Goal: Transaction & Acquisition: Purchase product/service

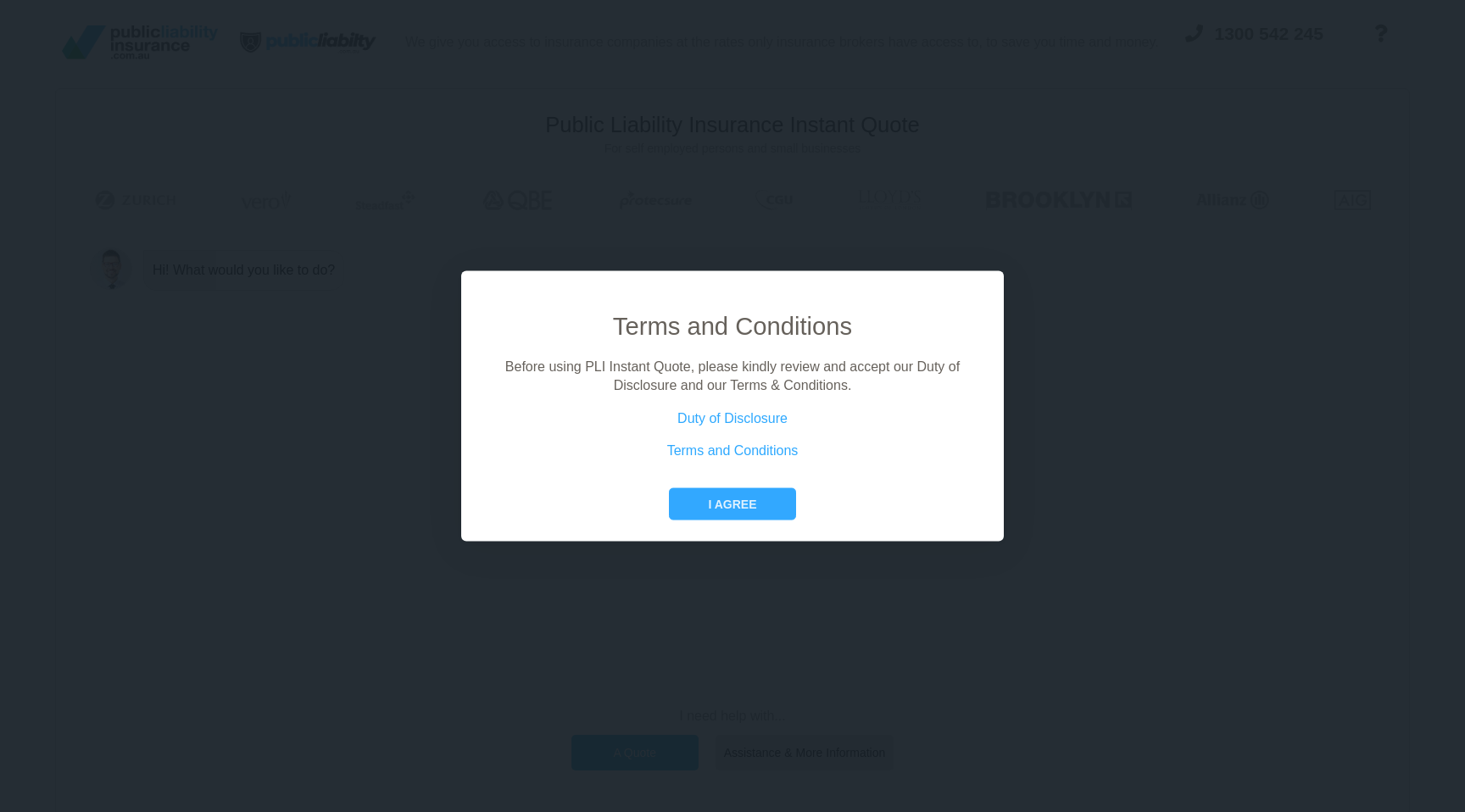
drag, startPoint x: 692, startPoint y: 503, endPoint x: 610, endPoint y: 501, distance: 82.0
click at [692, 503] on button "I agree" at bounding box center [732, 503] width 127 height 33
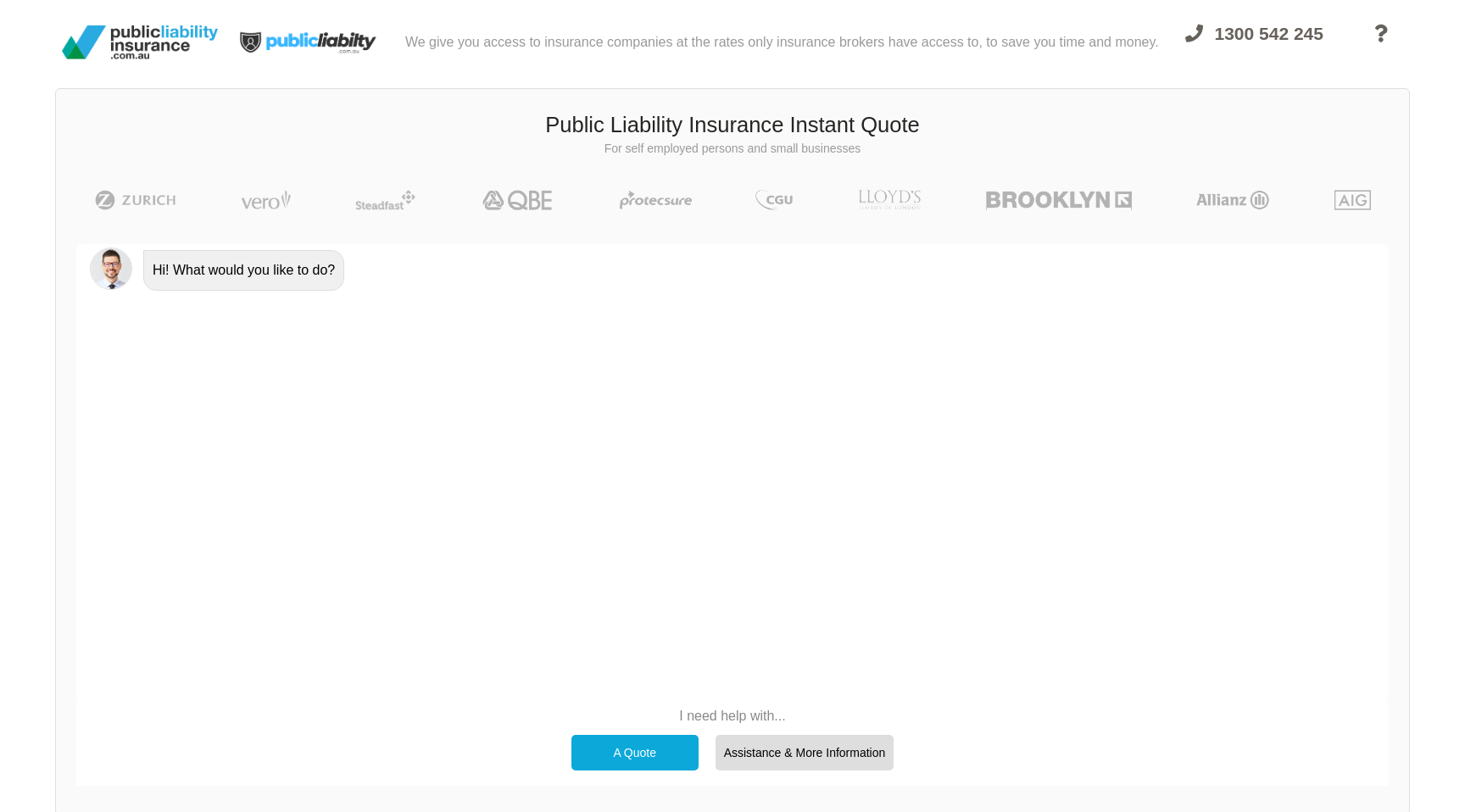
click at [611, 749] on div "A Quote" at bounding box center [634, 751] width 127 height 35
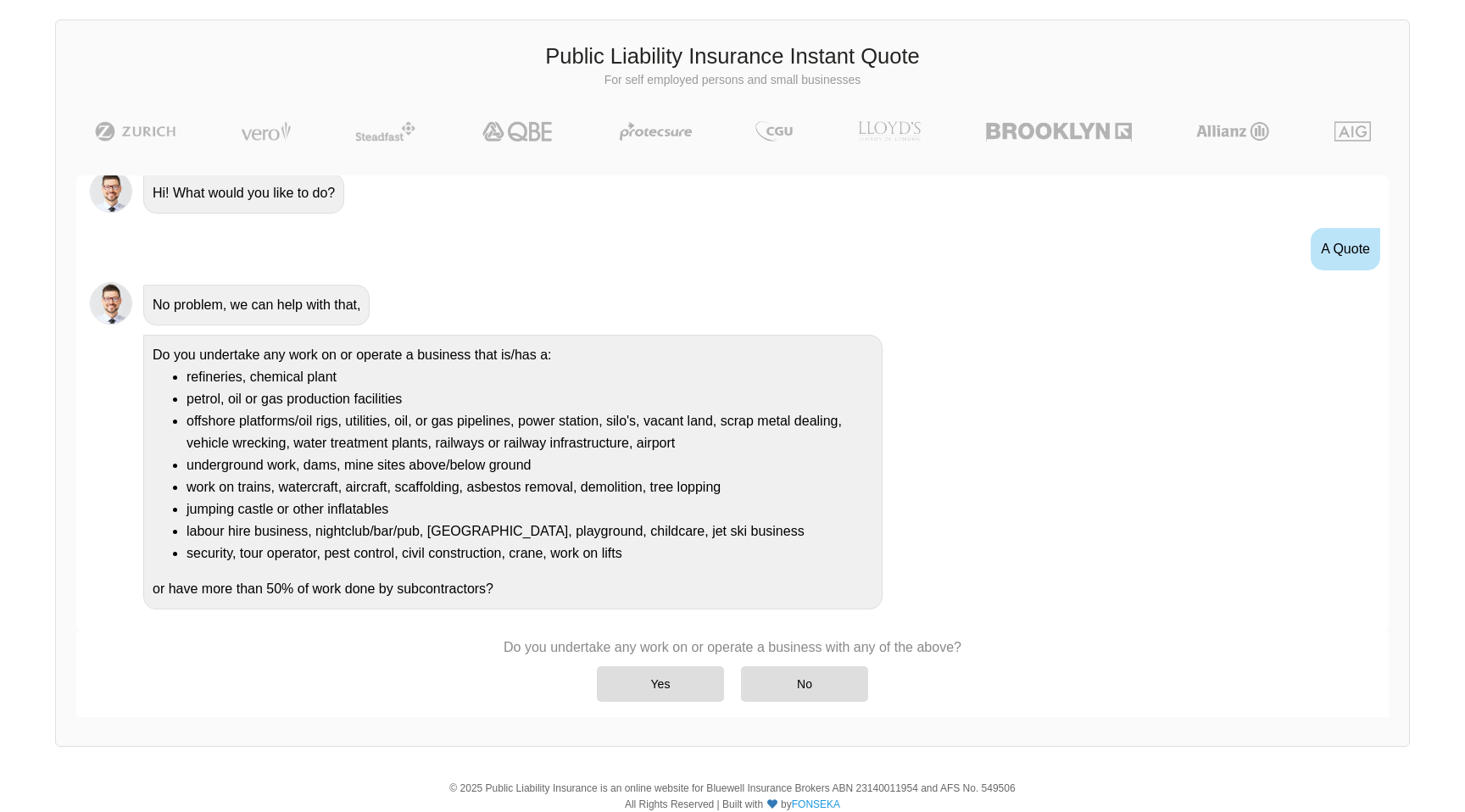
scroll to position [117, 0]
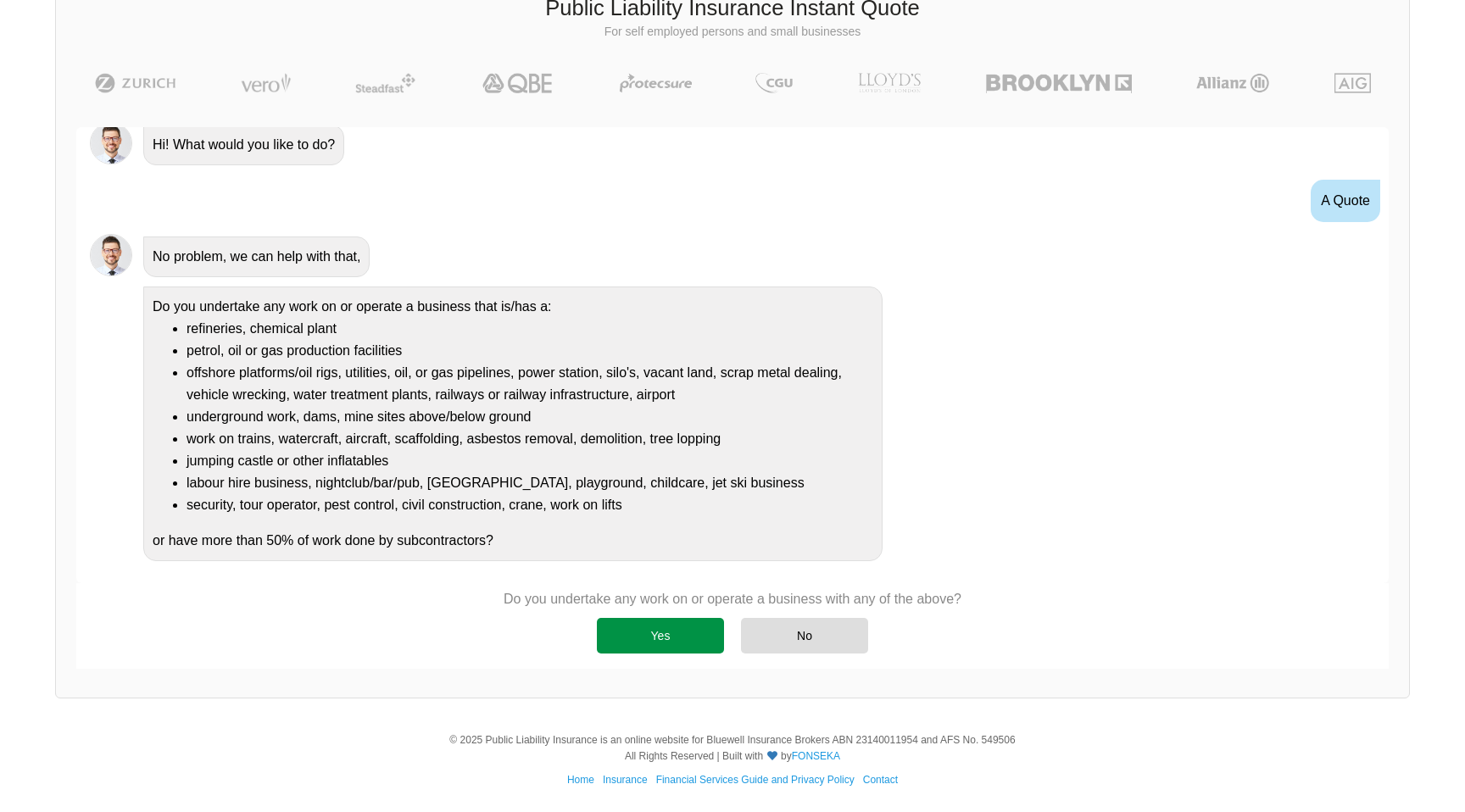
click at [676, 630] on div "Yes" at bounding box center [660, 635] width 127 height 35
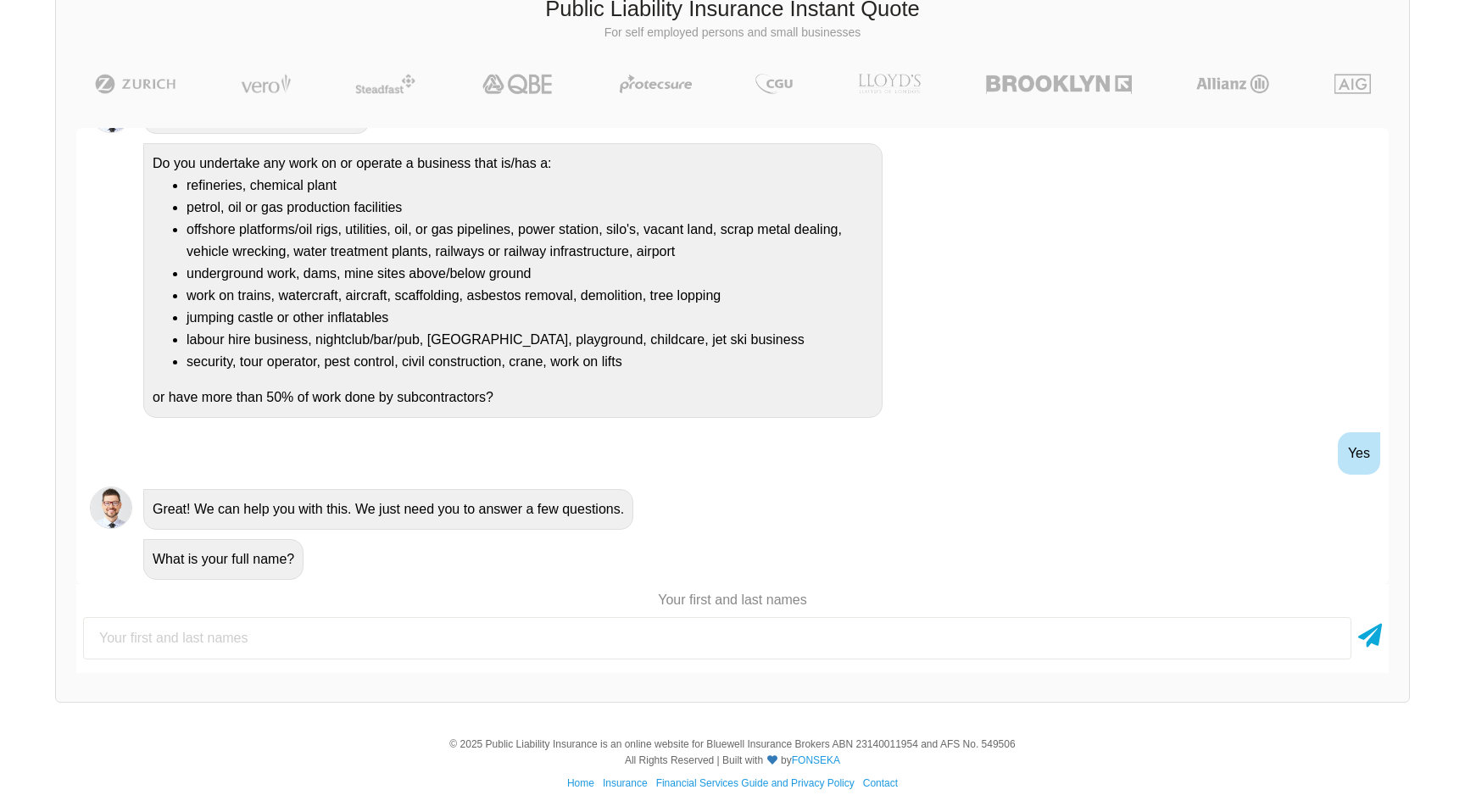
scroll to position [171, 0]
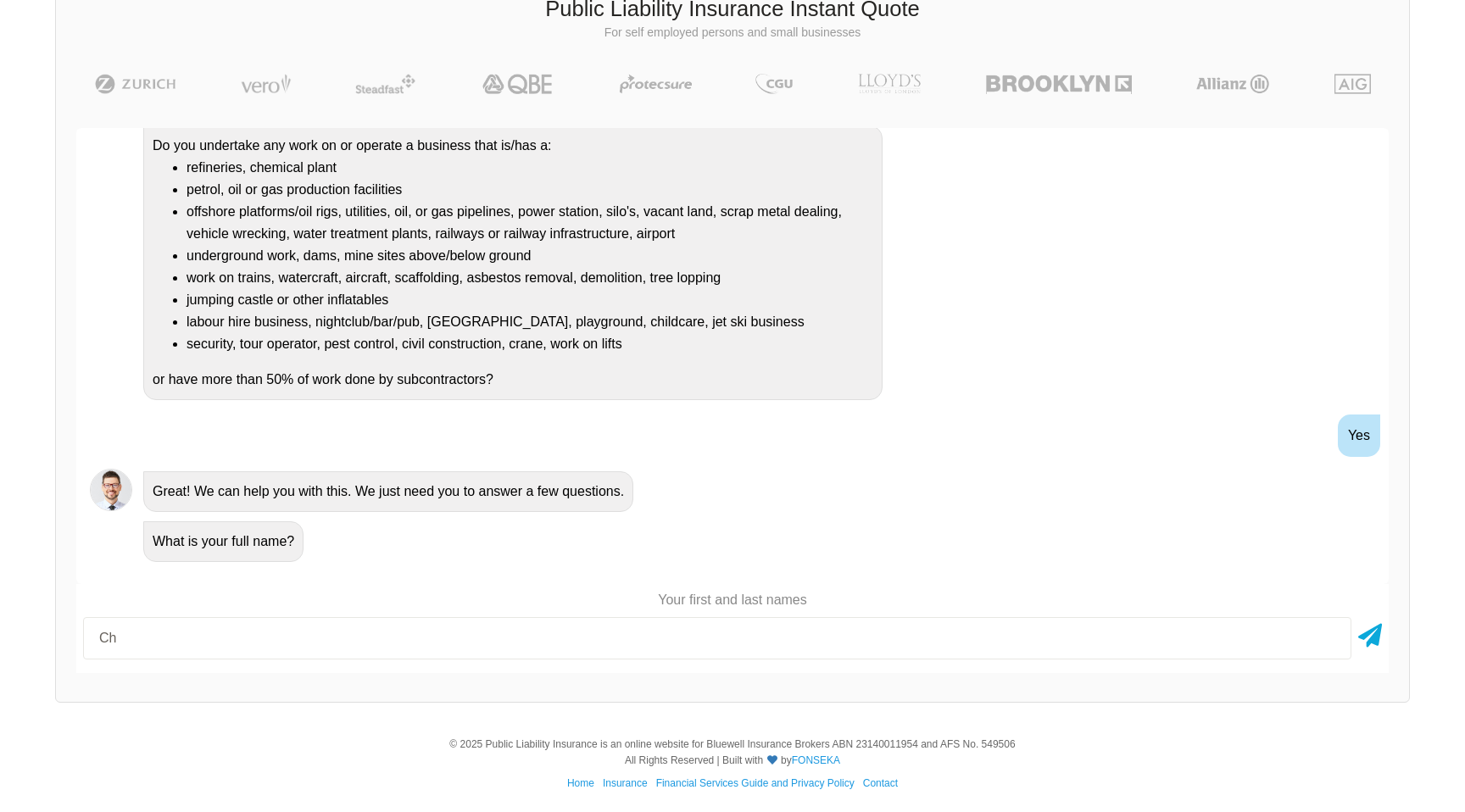
type input "C"
type input "[PERSON_NAME]"
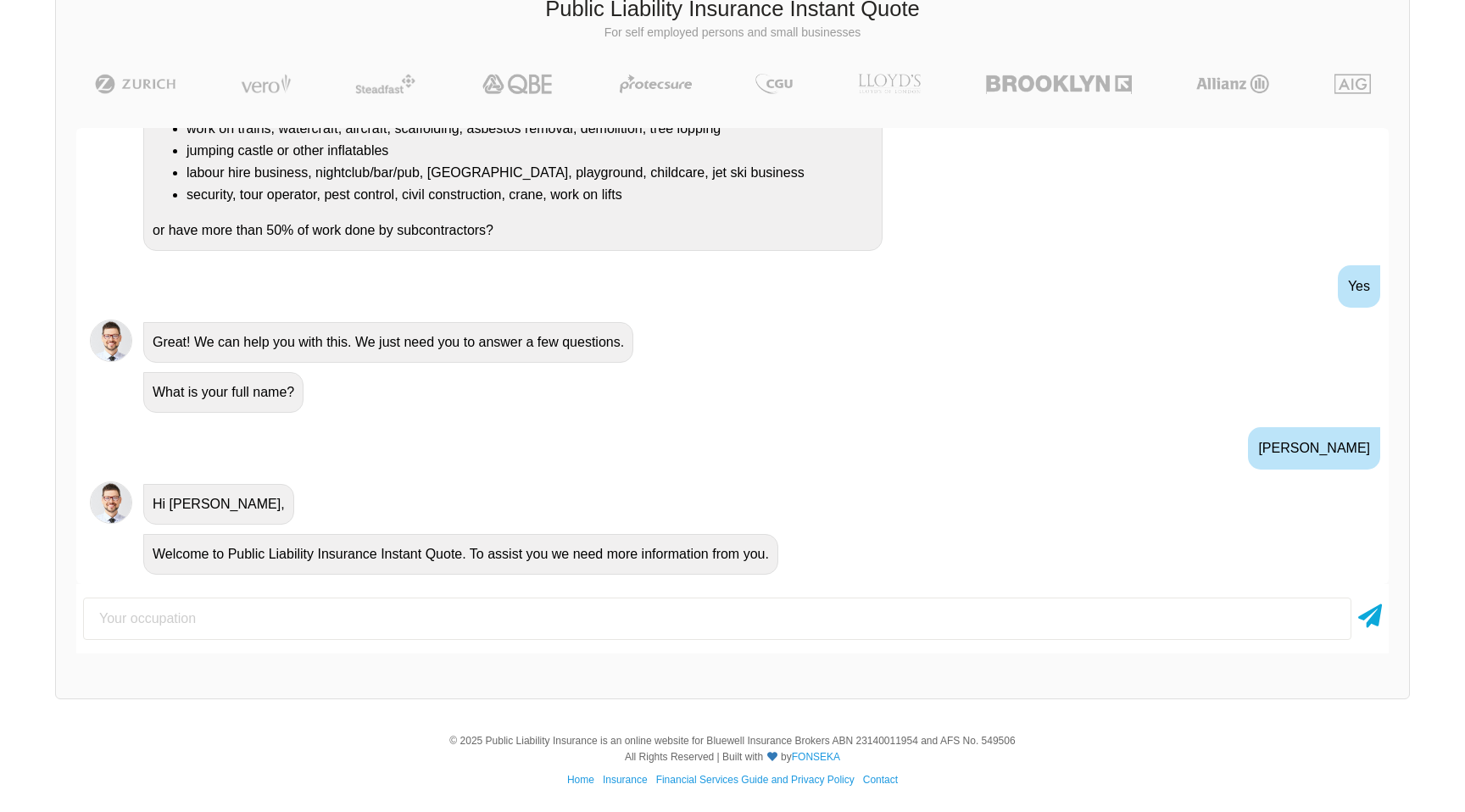
scroll to position [364, 0]
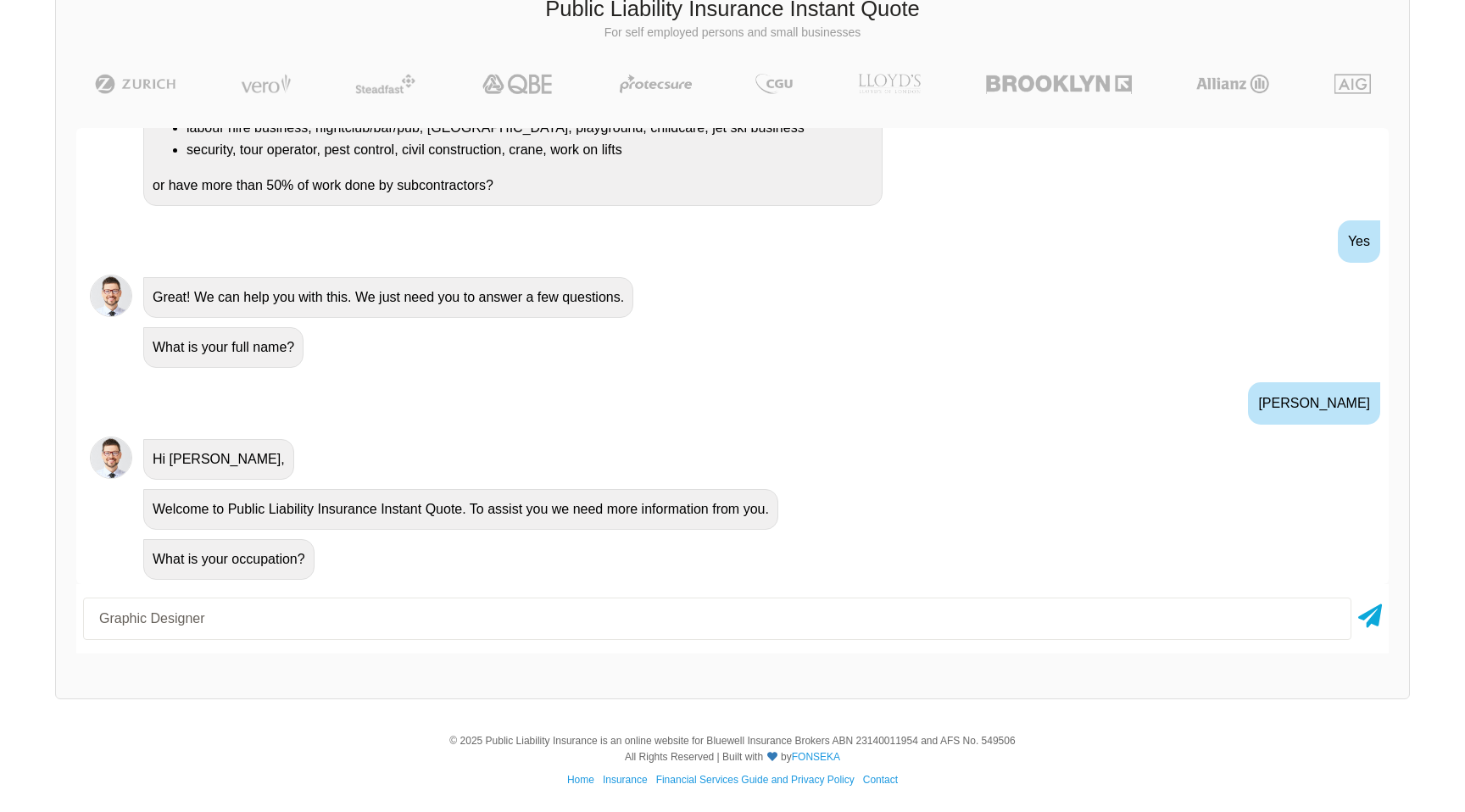
type input "Graphic Designer"
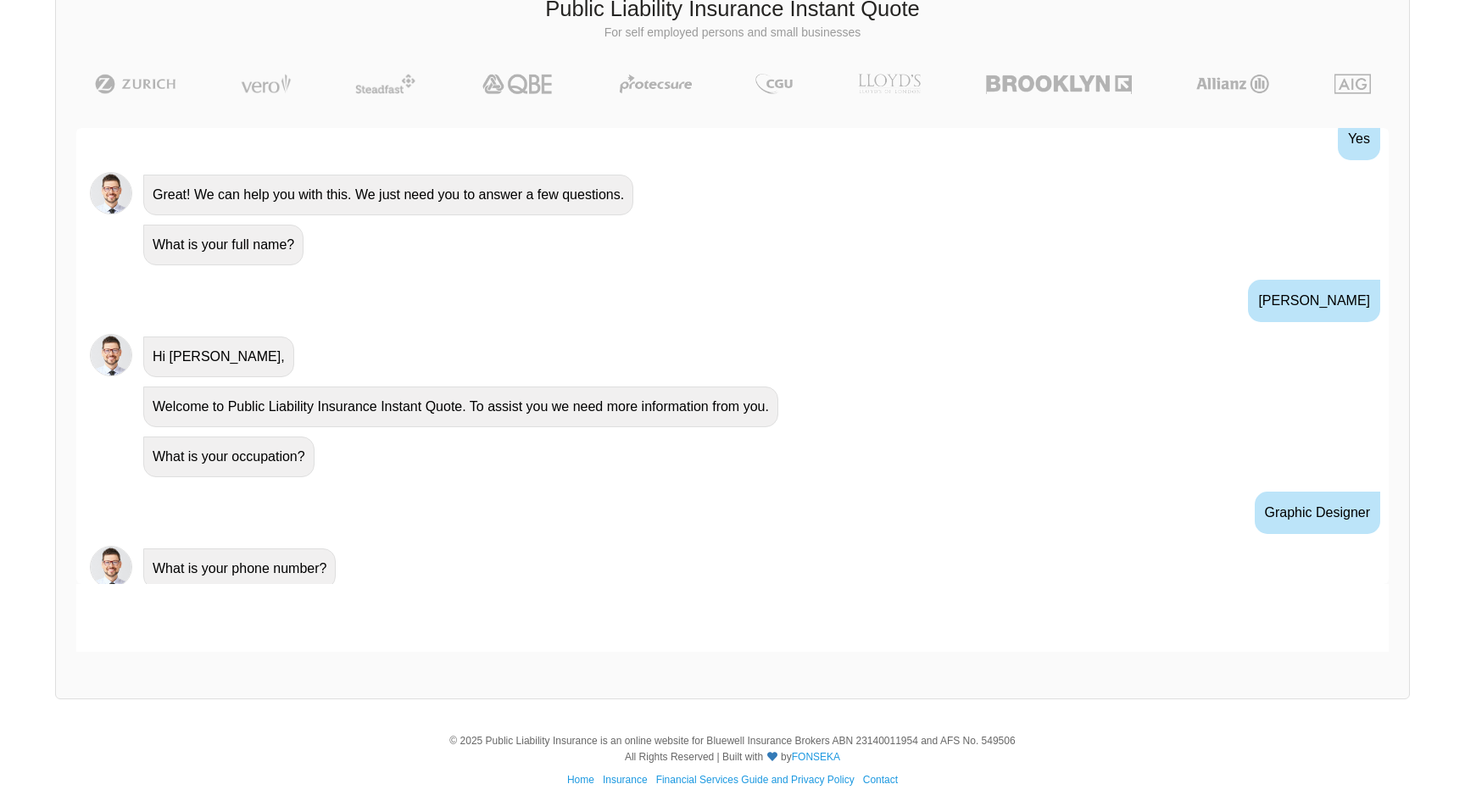
scroll to position [476, 0]
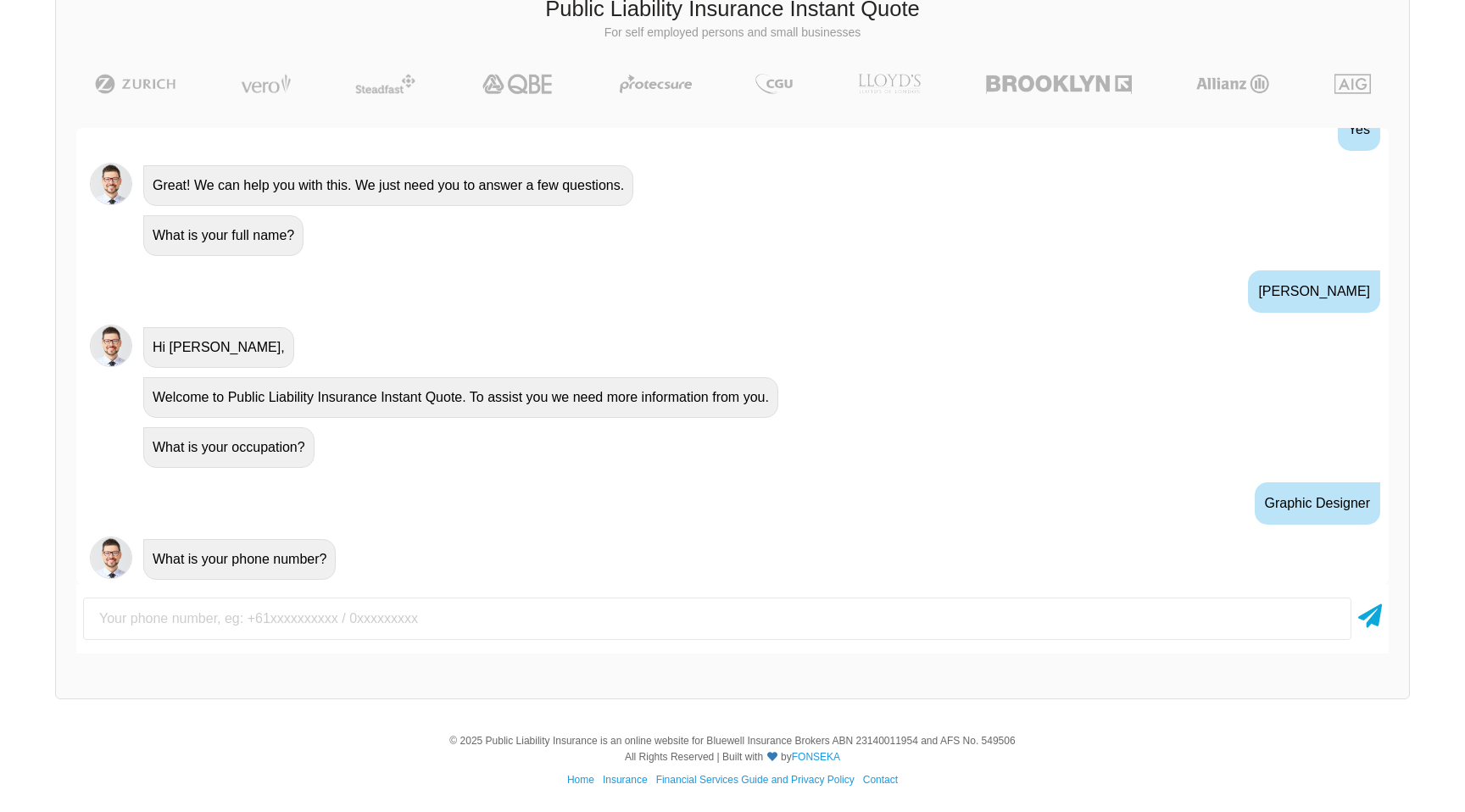
type input "0"
type input "0468336877"
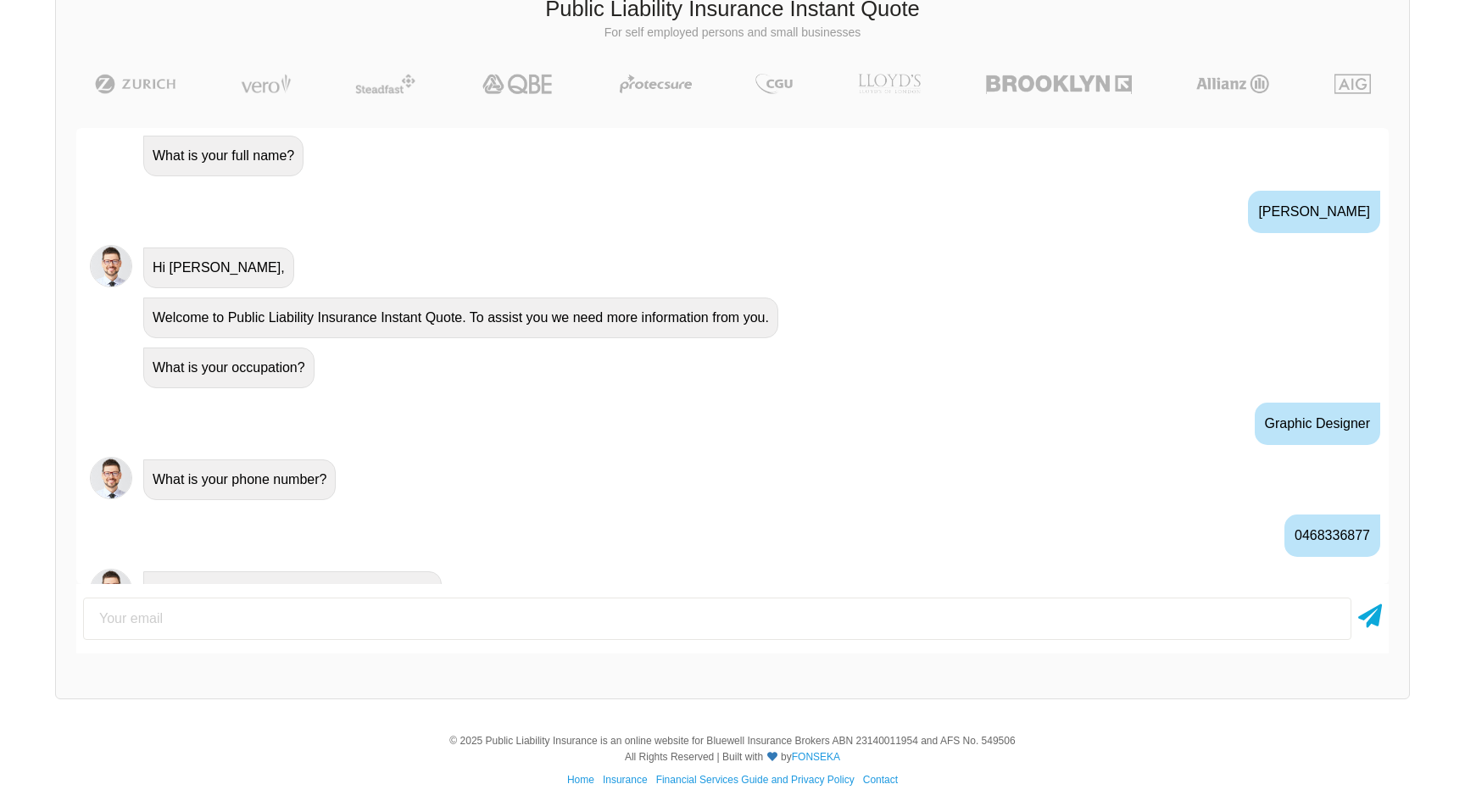
scroll to position [588, 0]
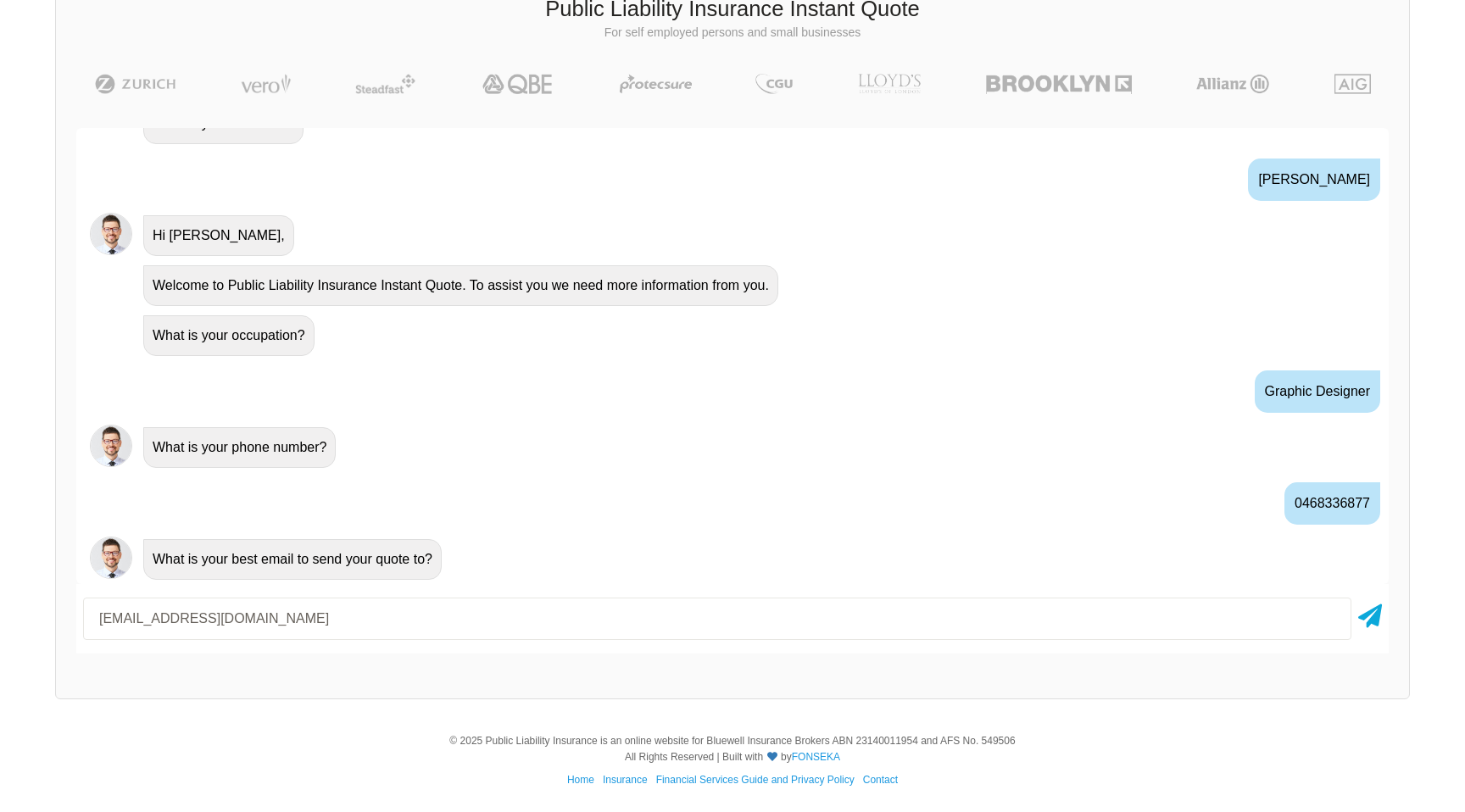
type input "[EMAIL_ADDRESS][DOMAIN_NAME]"
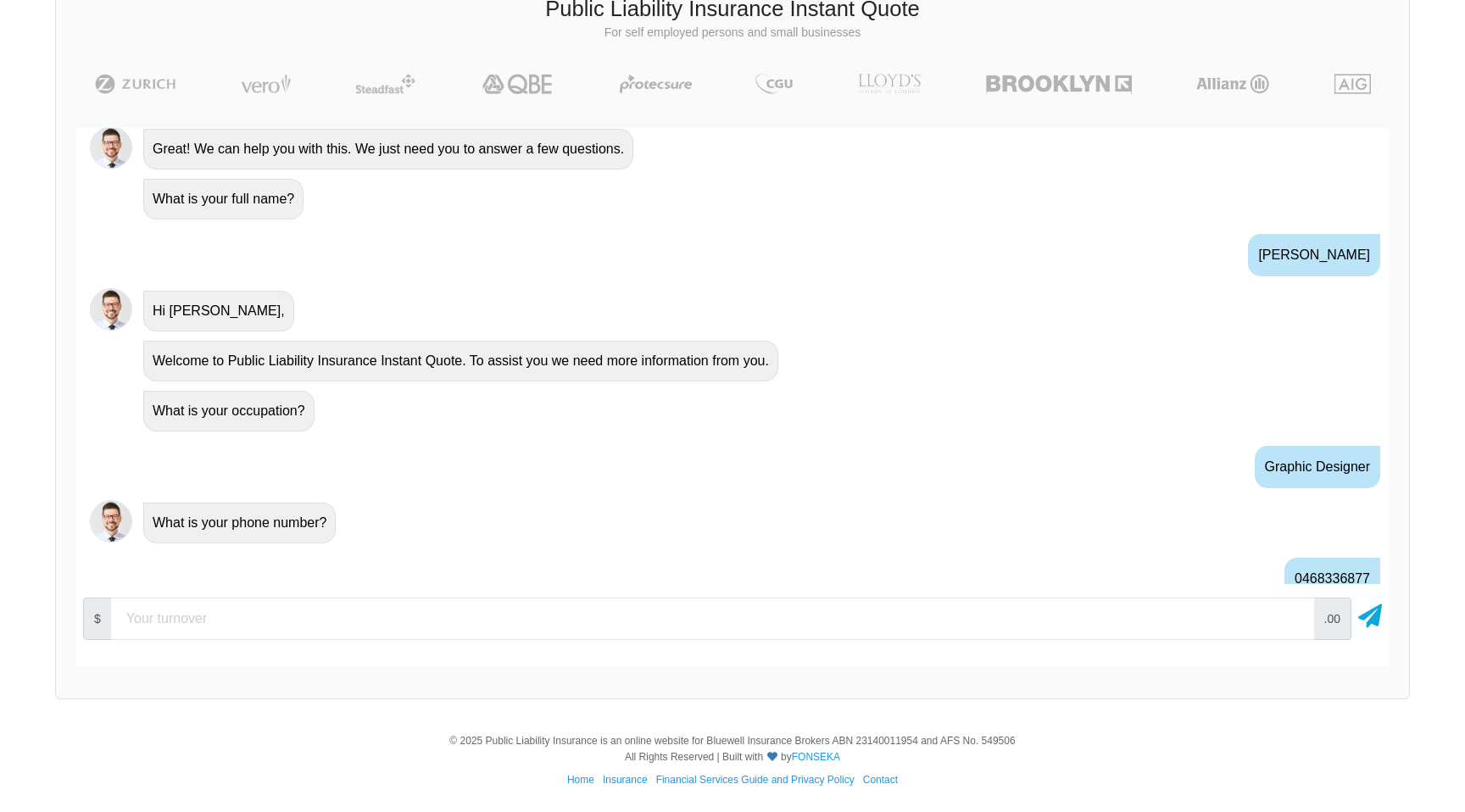
scroll to position [718, 0]
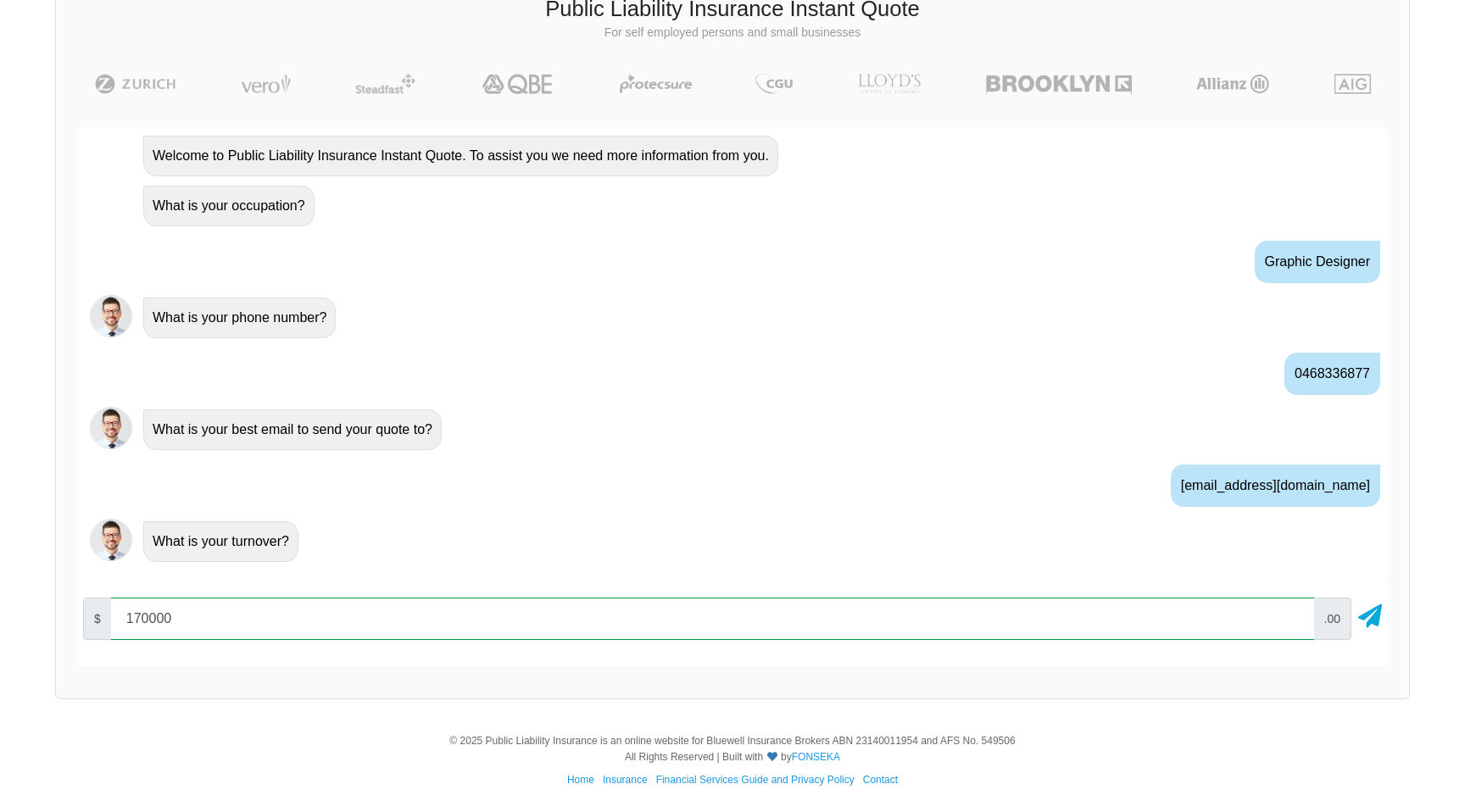
type input "170000"
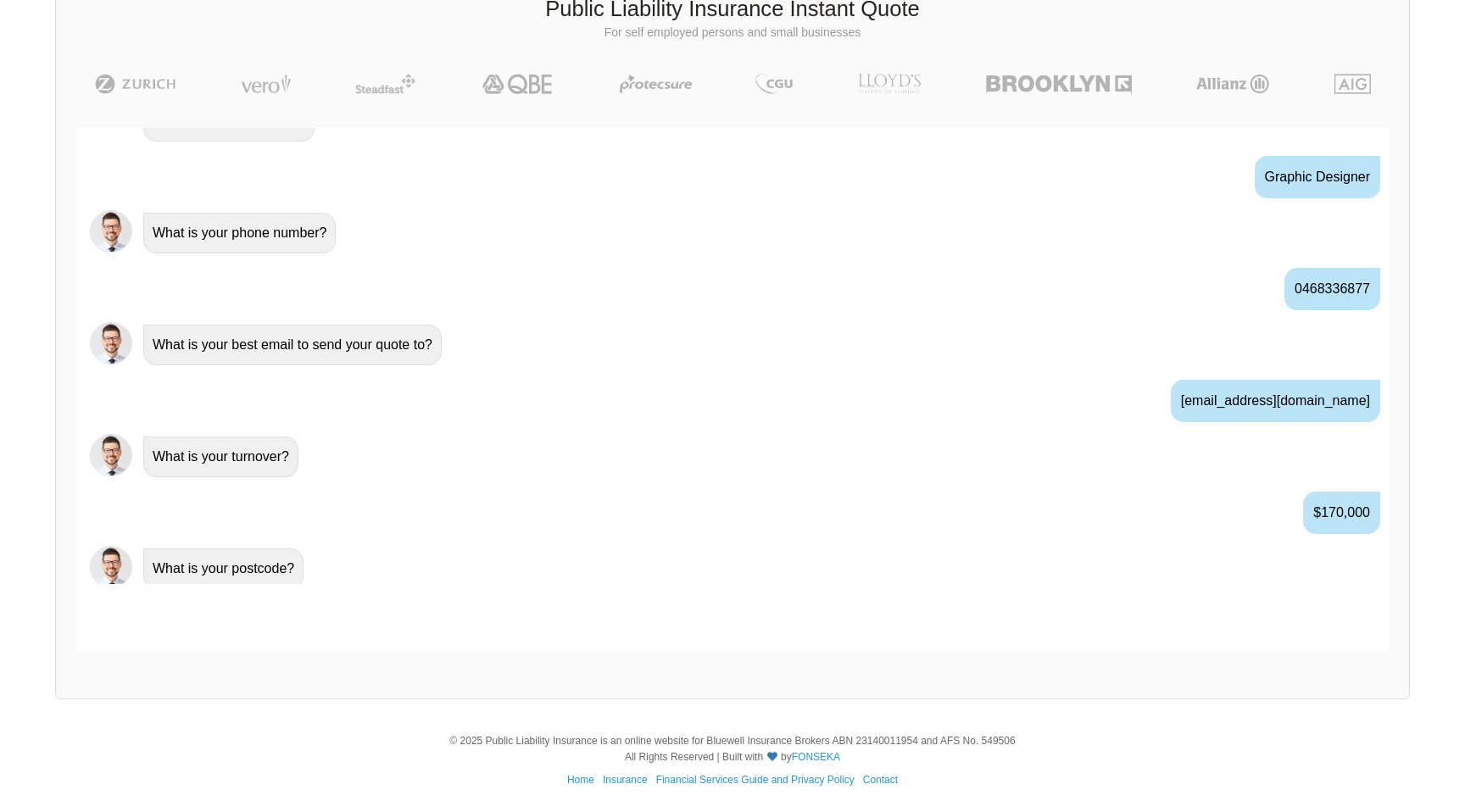
scroll to position [812, 0]
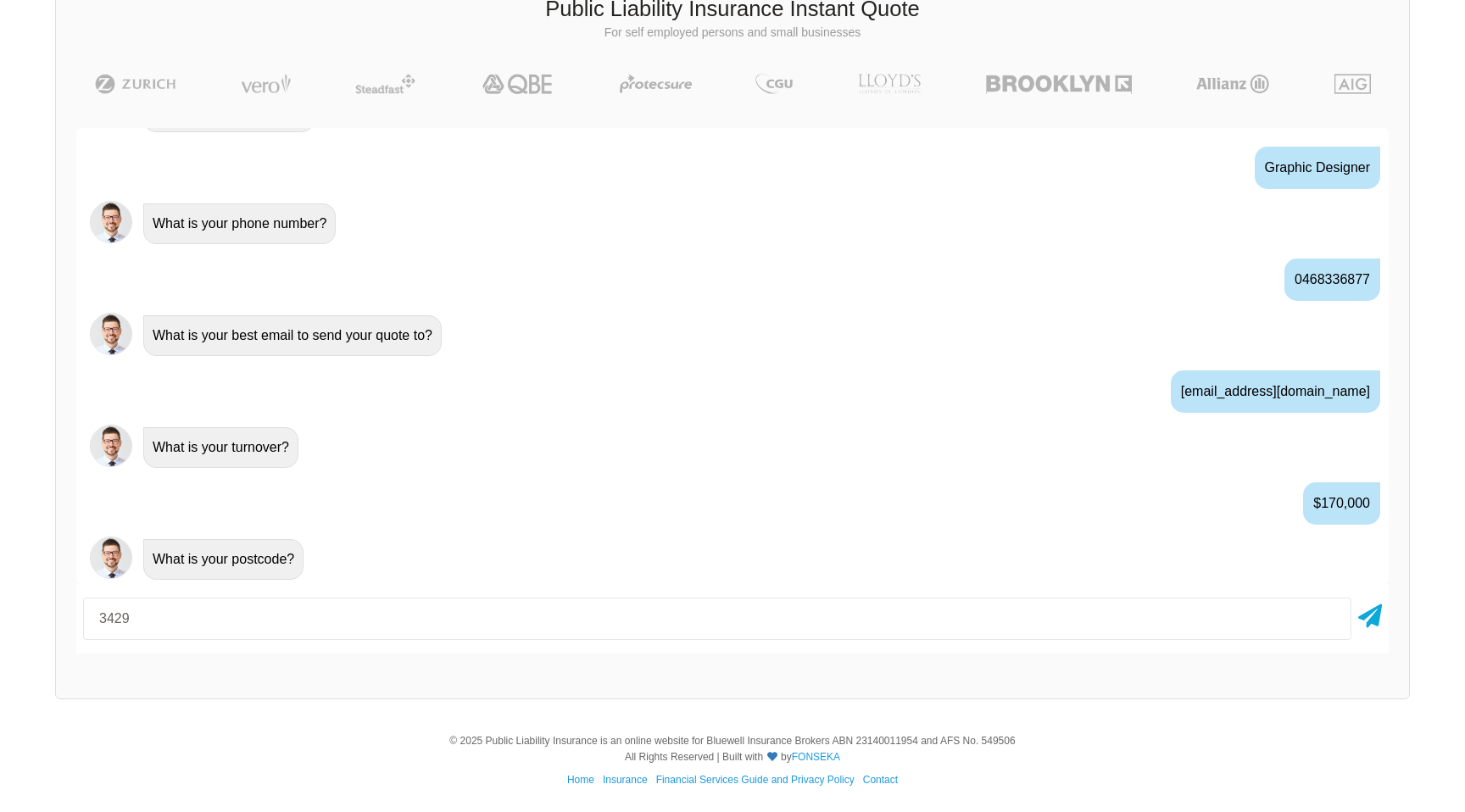
type input "3429"
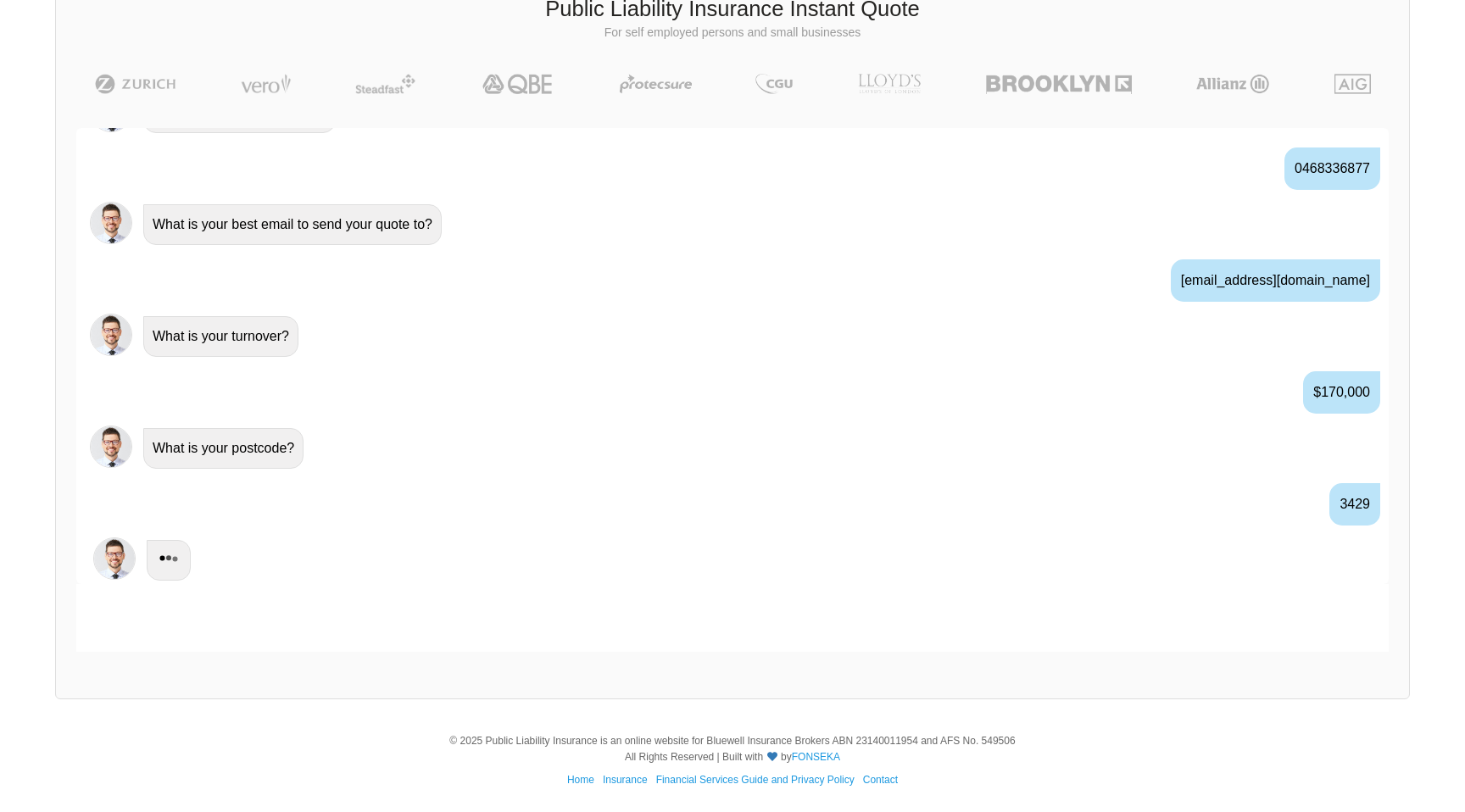
scroll to position [924, 0]
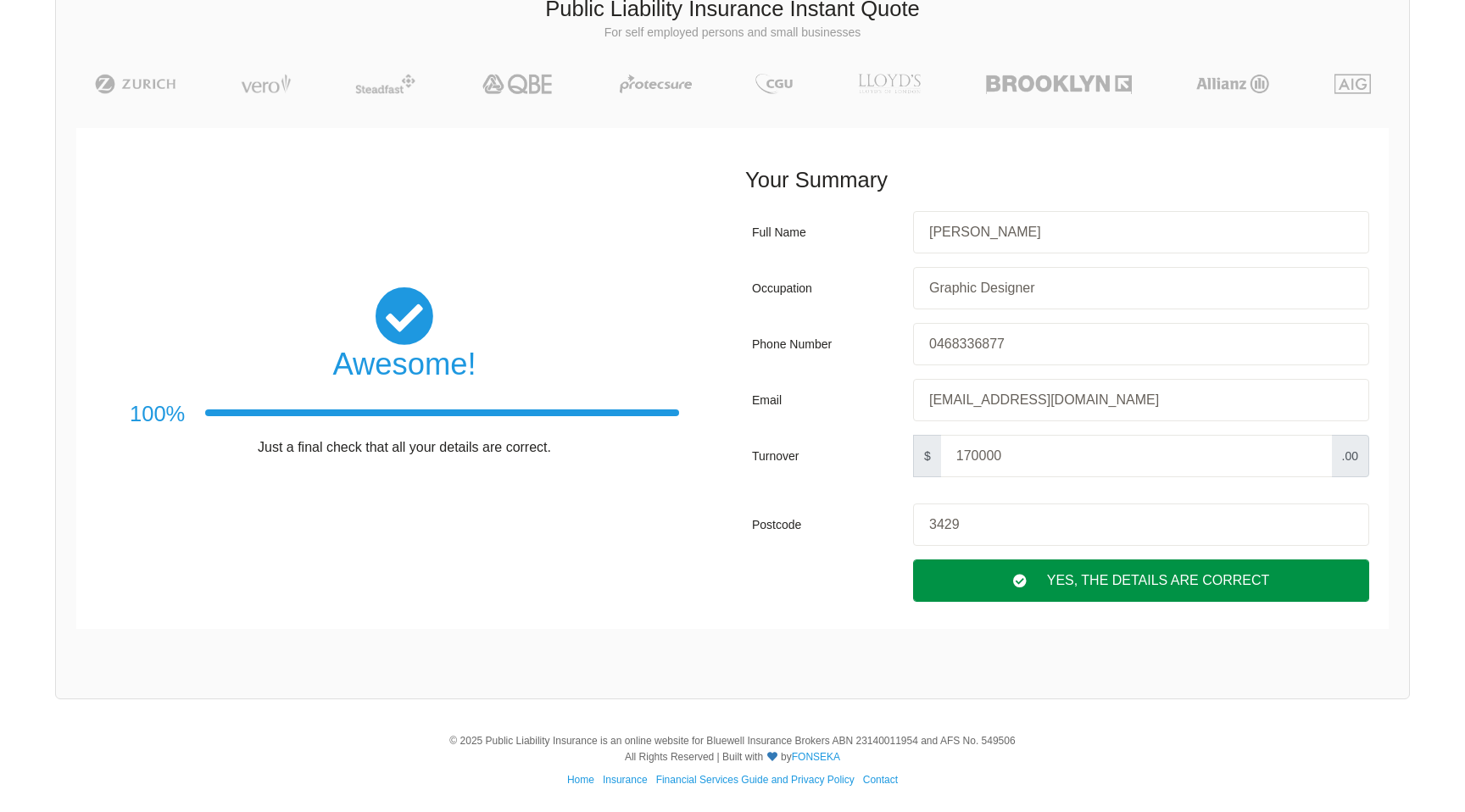
drag, startPoint x: 1084, startPoint y: 583, endPoint x: 1014, endPoint y: 581, distance: 70.0
click at [1084, 583] on div "Yes, The Details are correct" at bounding box center [1141, 580] width 456 height 42
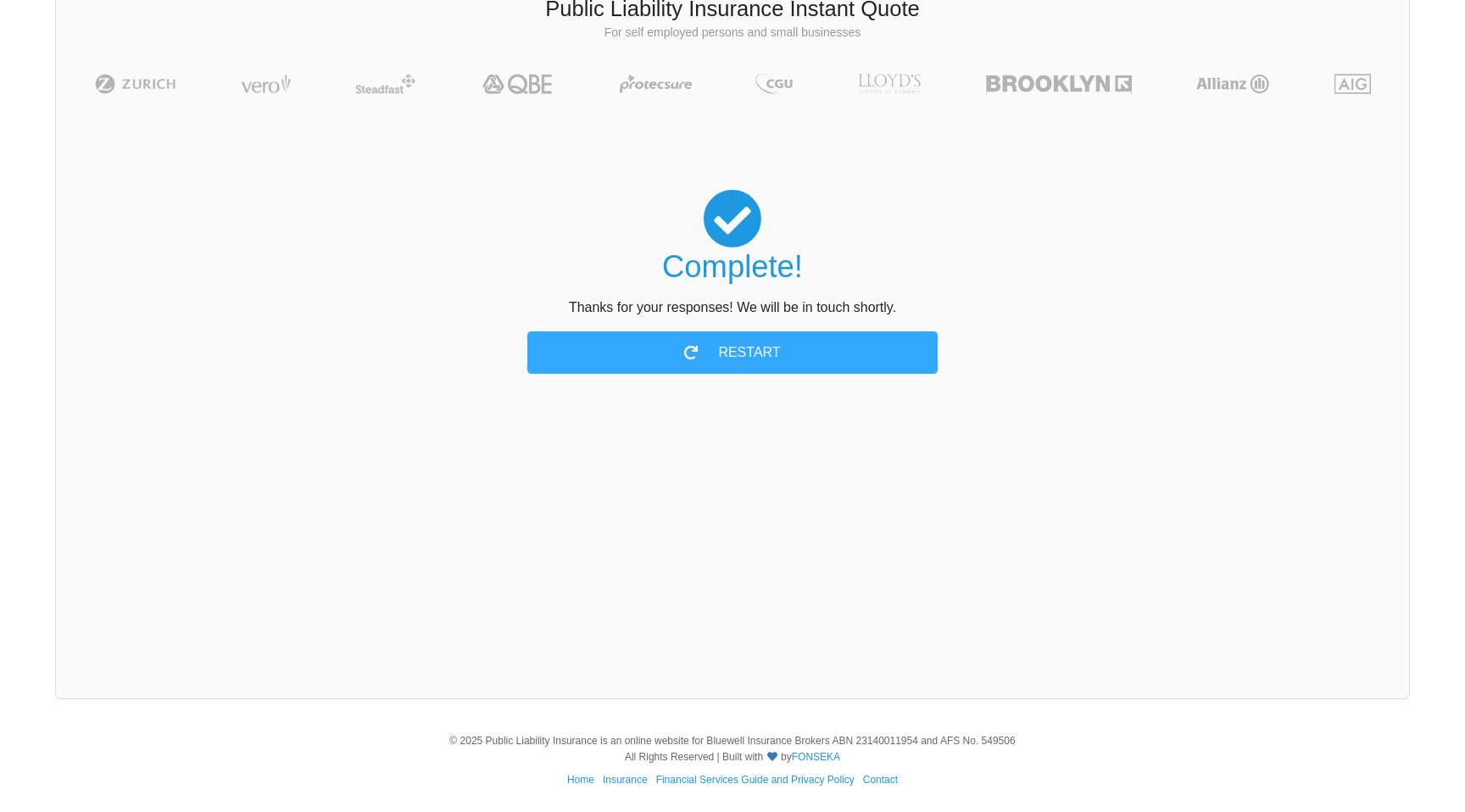
scroll to position [0, 0]
